Goal: Transaction & Acquisition: Subscribe to service/newsletter

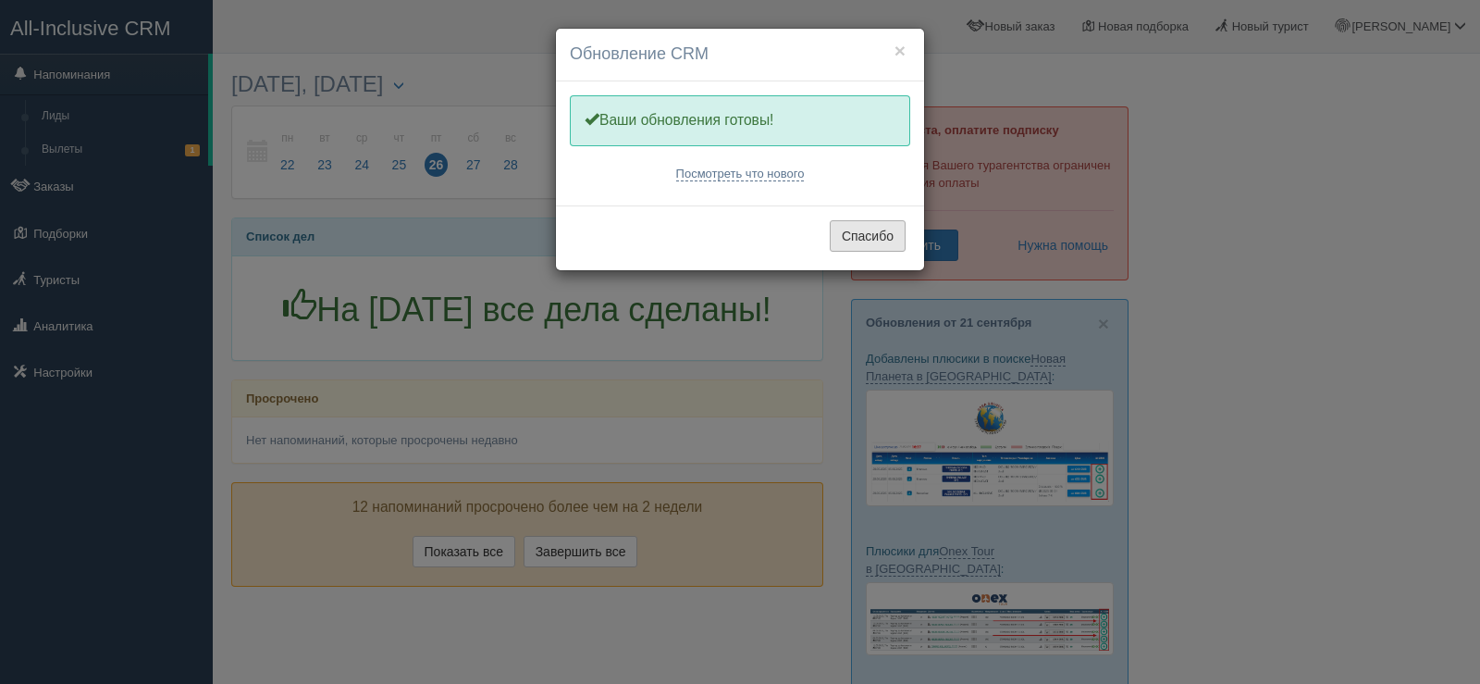
click at [876, 241] on button "Спасибо" at bounding box center [868, 235] width 76 height 31
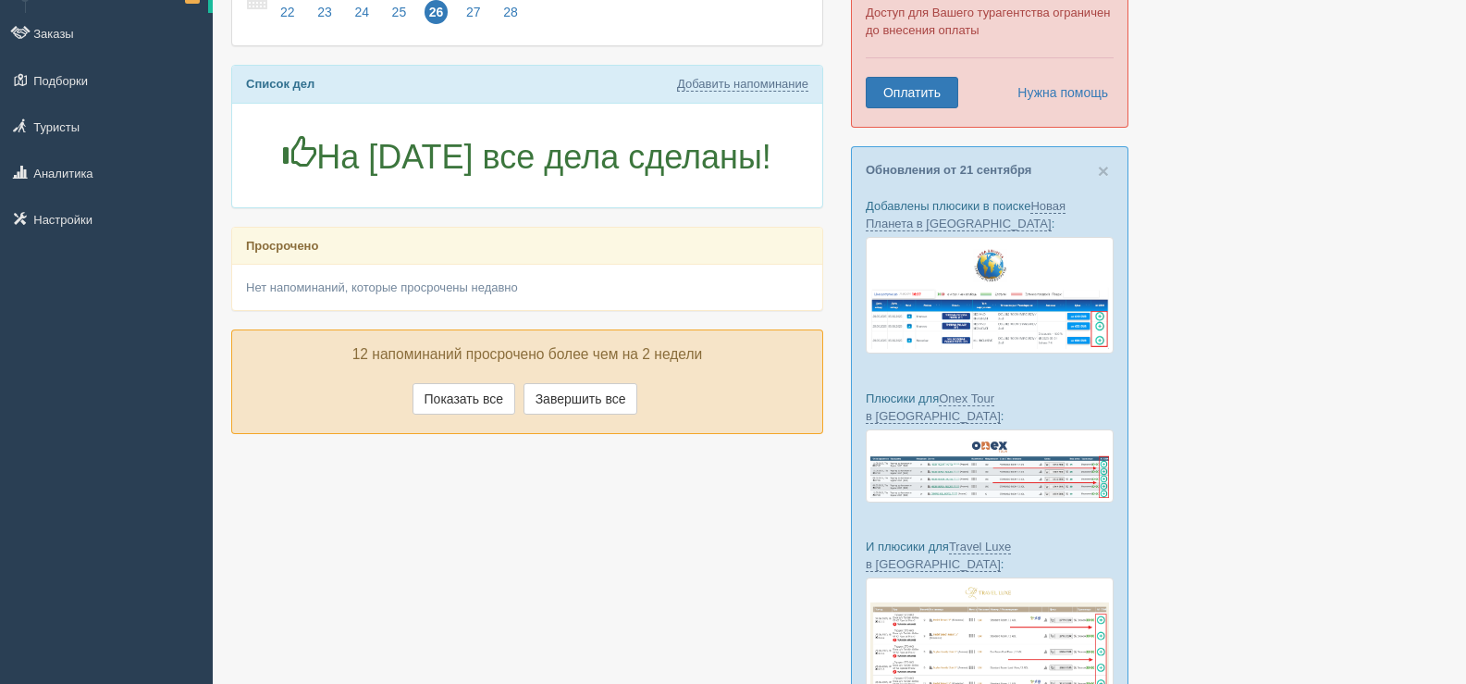
scroll to position [185, 0]
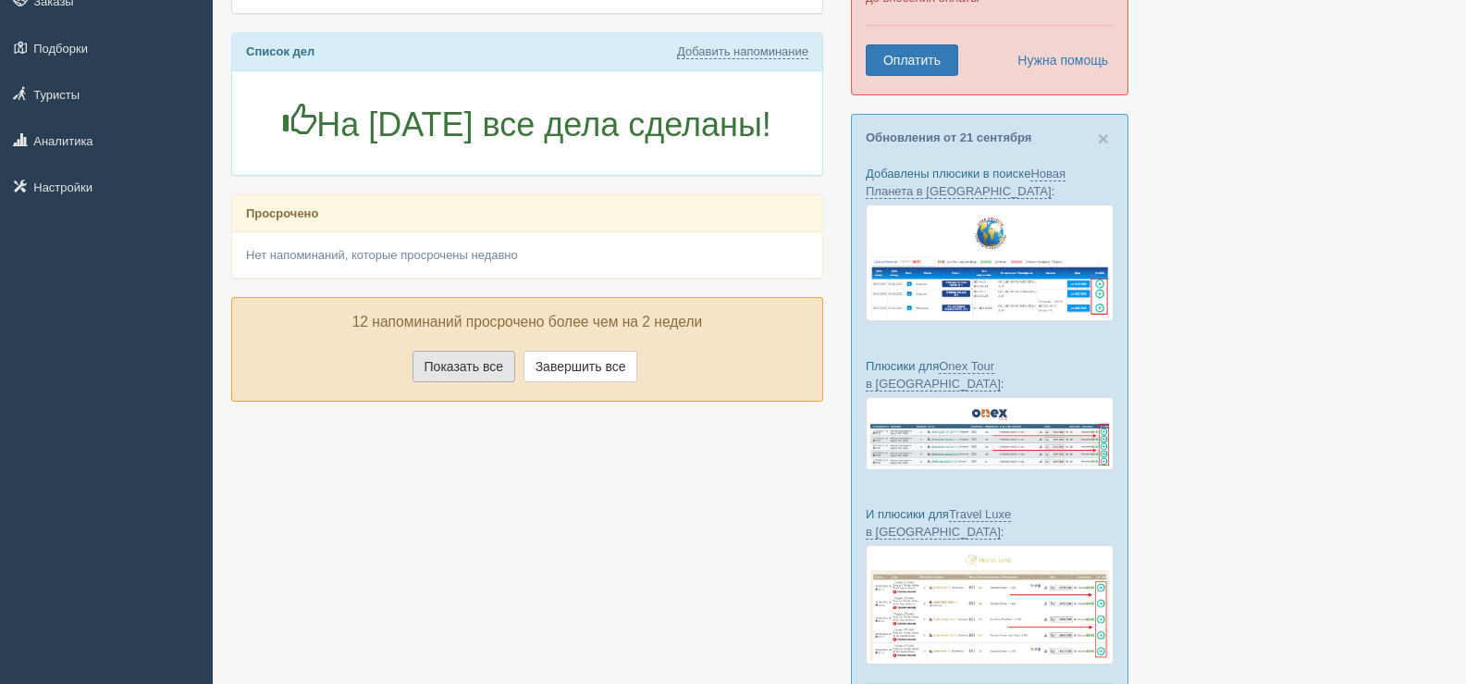
click at [489, 366] on button "Показать все" at bounding box center [464, 366] width 103 height 31
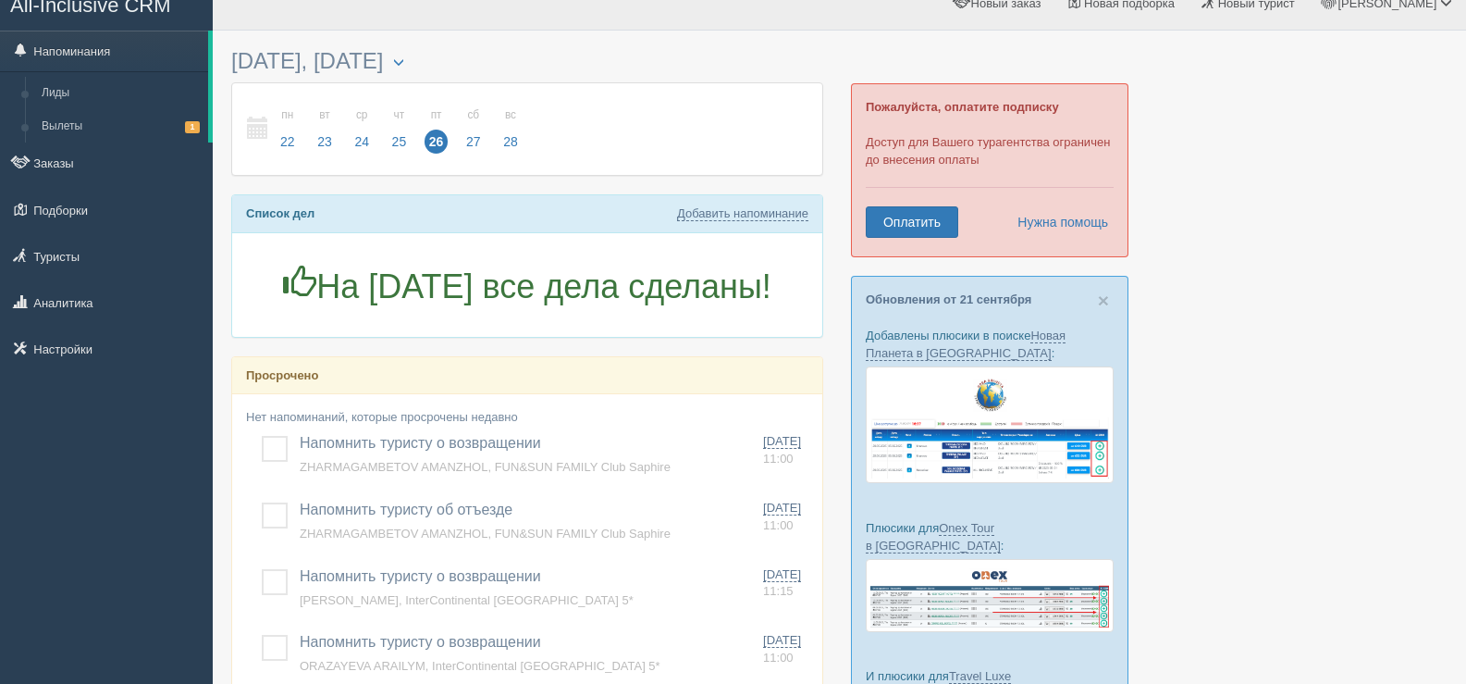
scroll to position [0, 0]
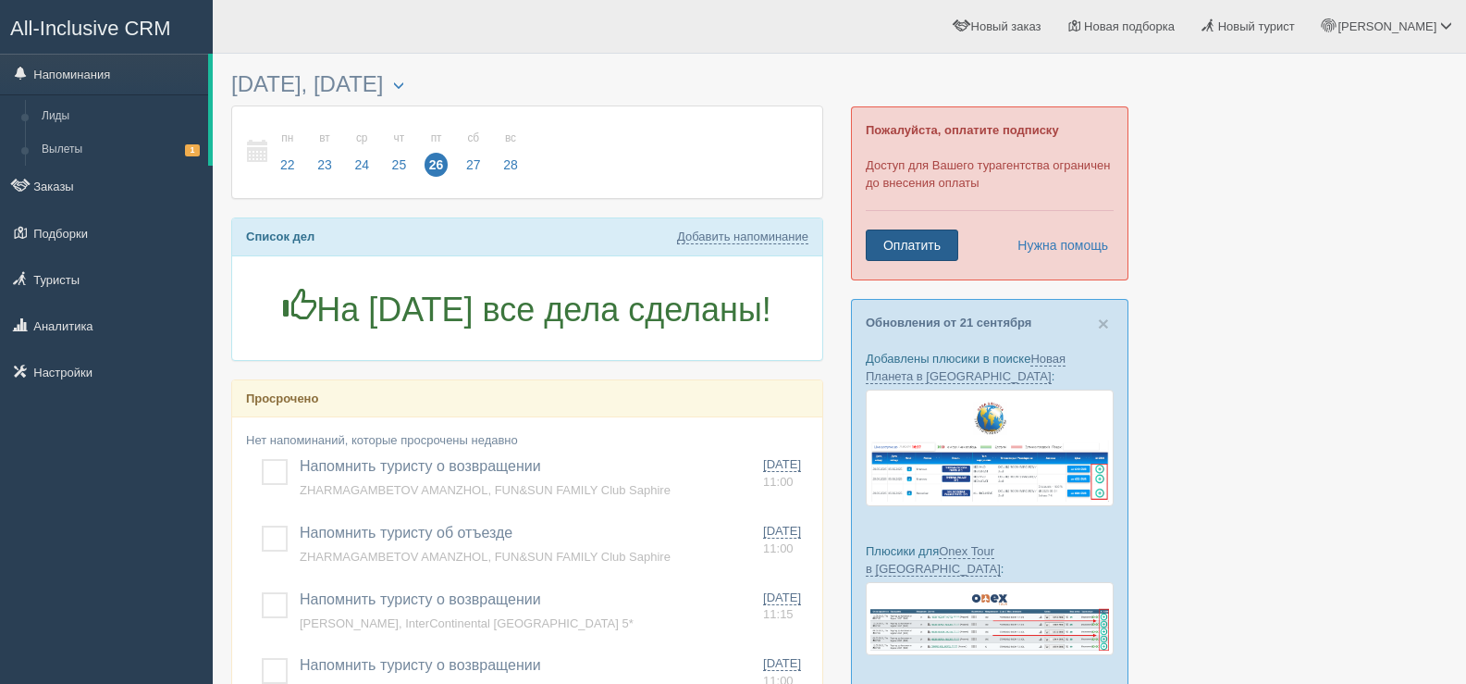
click at [902, 243] on link "Оплатить" at bounding box center [912, 244] width 92 height 31
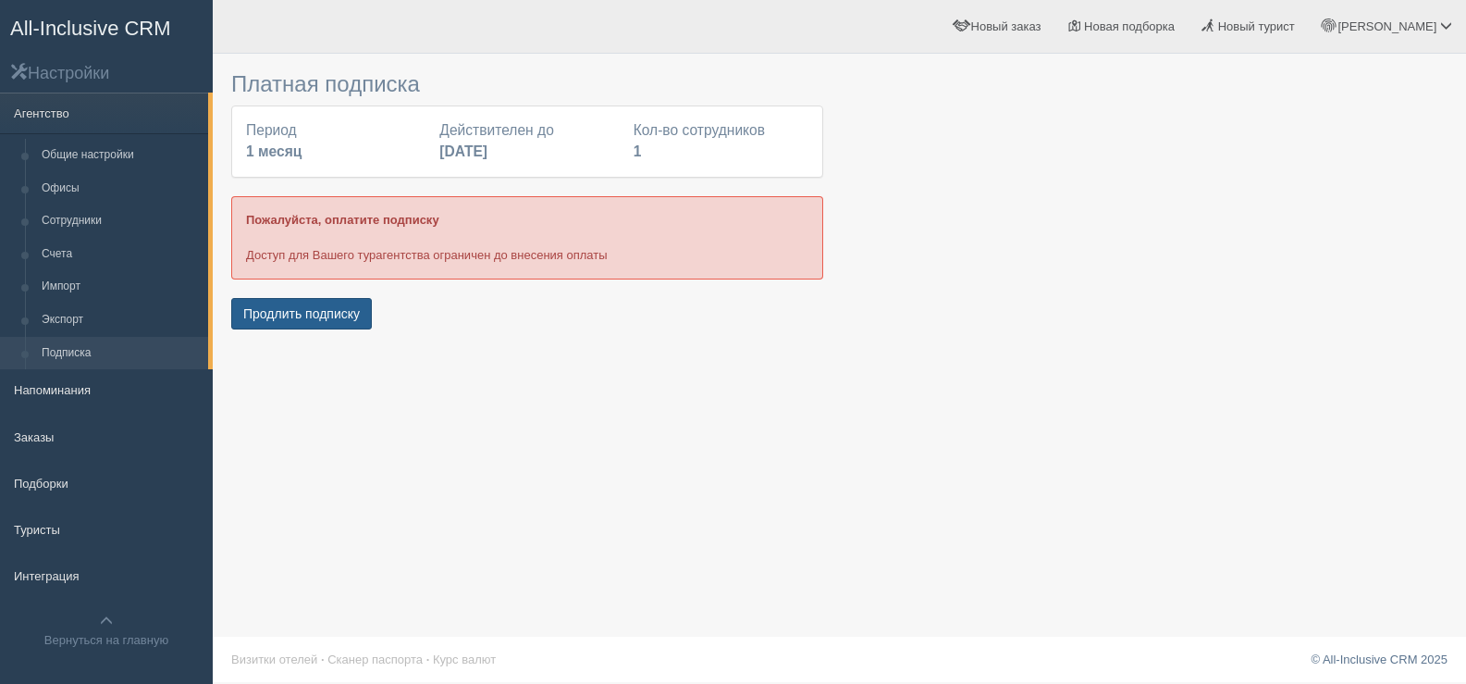
click at [322, 320] on button "Продлить подписку" at bounding box center [301, 313] width 141 height 31
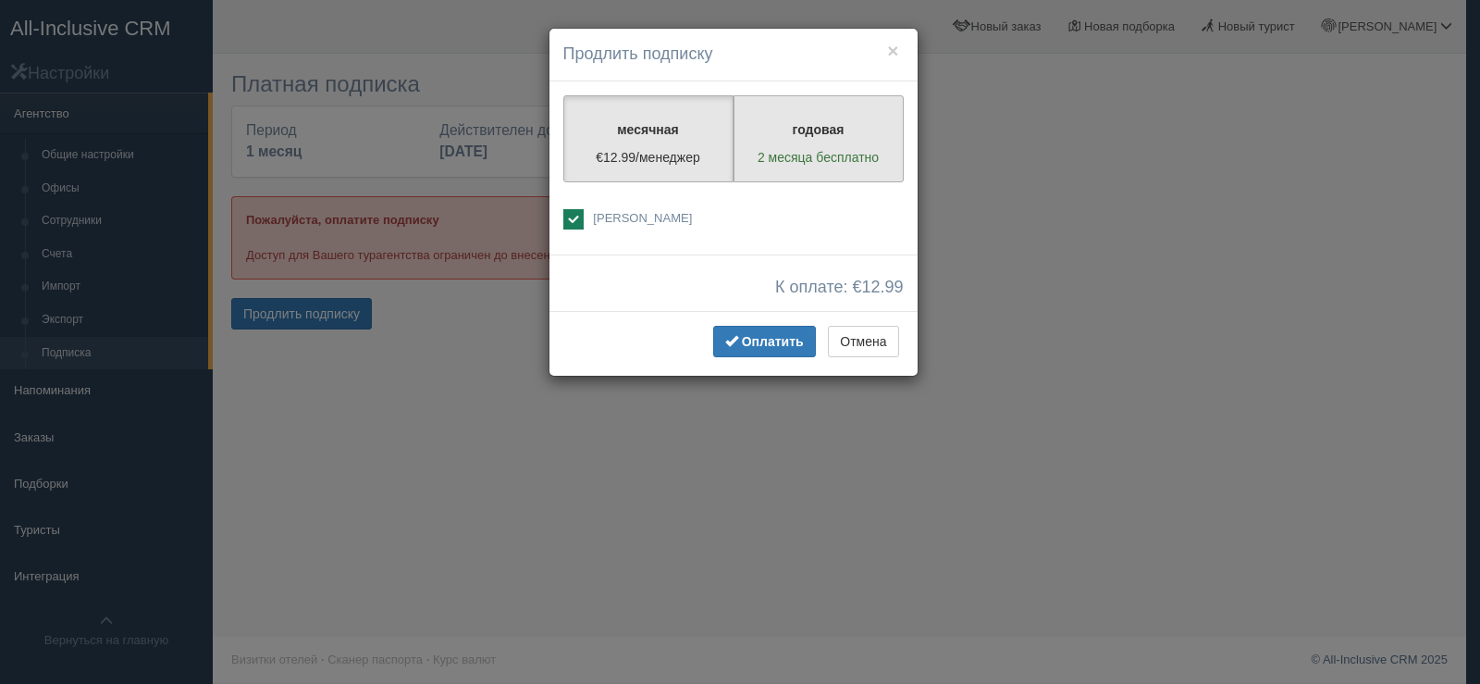
click at [808, 144] on label "годовая 2 месяца бесплатно" at bounding box center [818, 138] width 170 height 87
radio input "true"
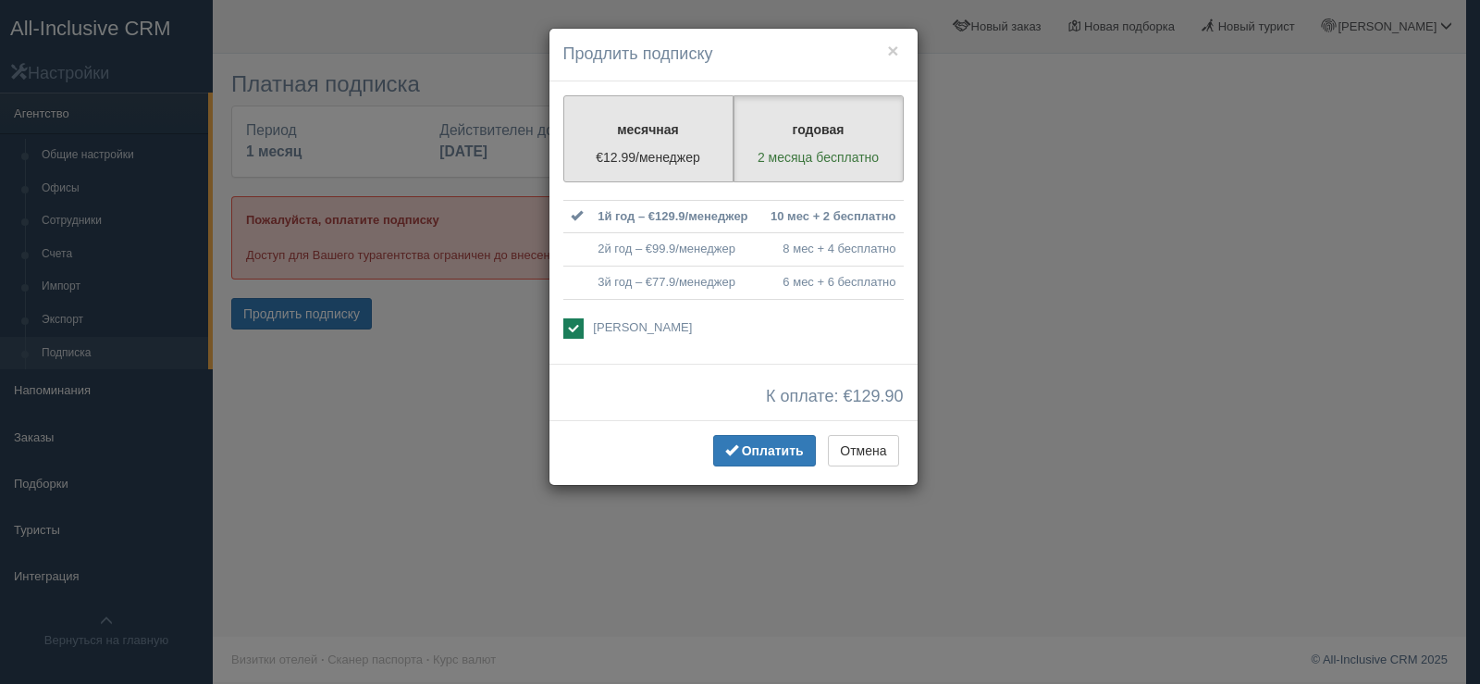
click at [647, 148] on p "€12.99/менеджер" at bounding box center [648, 157] width 146 height 18
radio input "true"
